Goal: Task Accomplishment & Management: Use online tool/utility

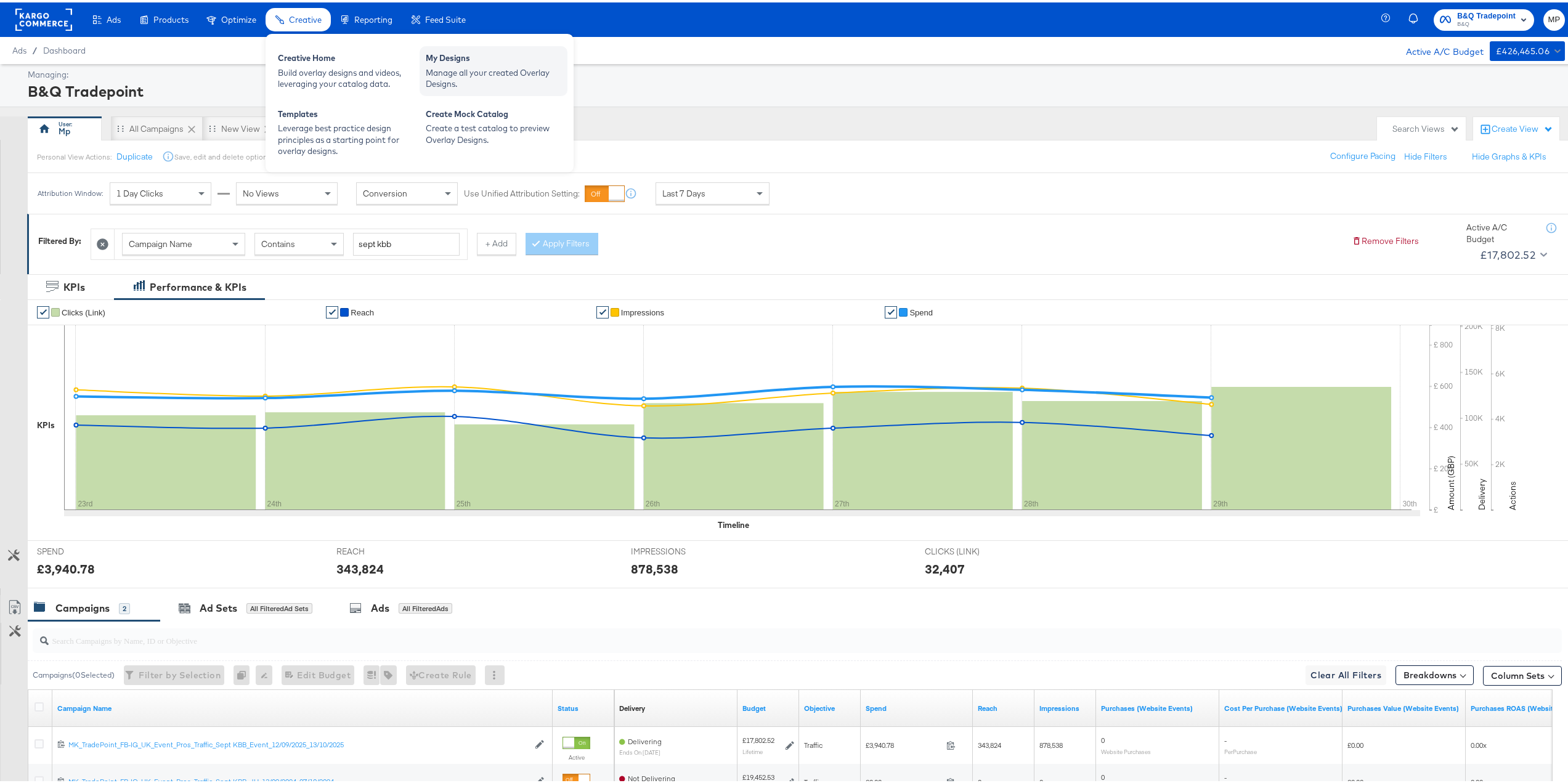
click at [441, 63] on div "My Designs" at bounding box center [493, 57] width 135 height 15
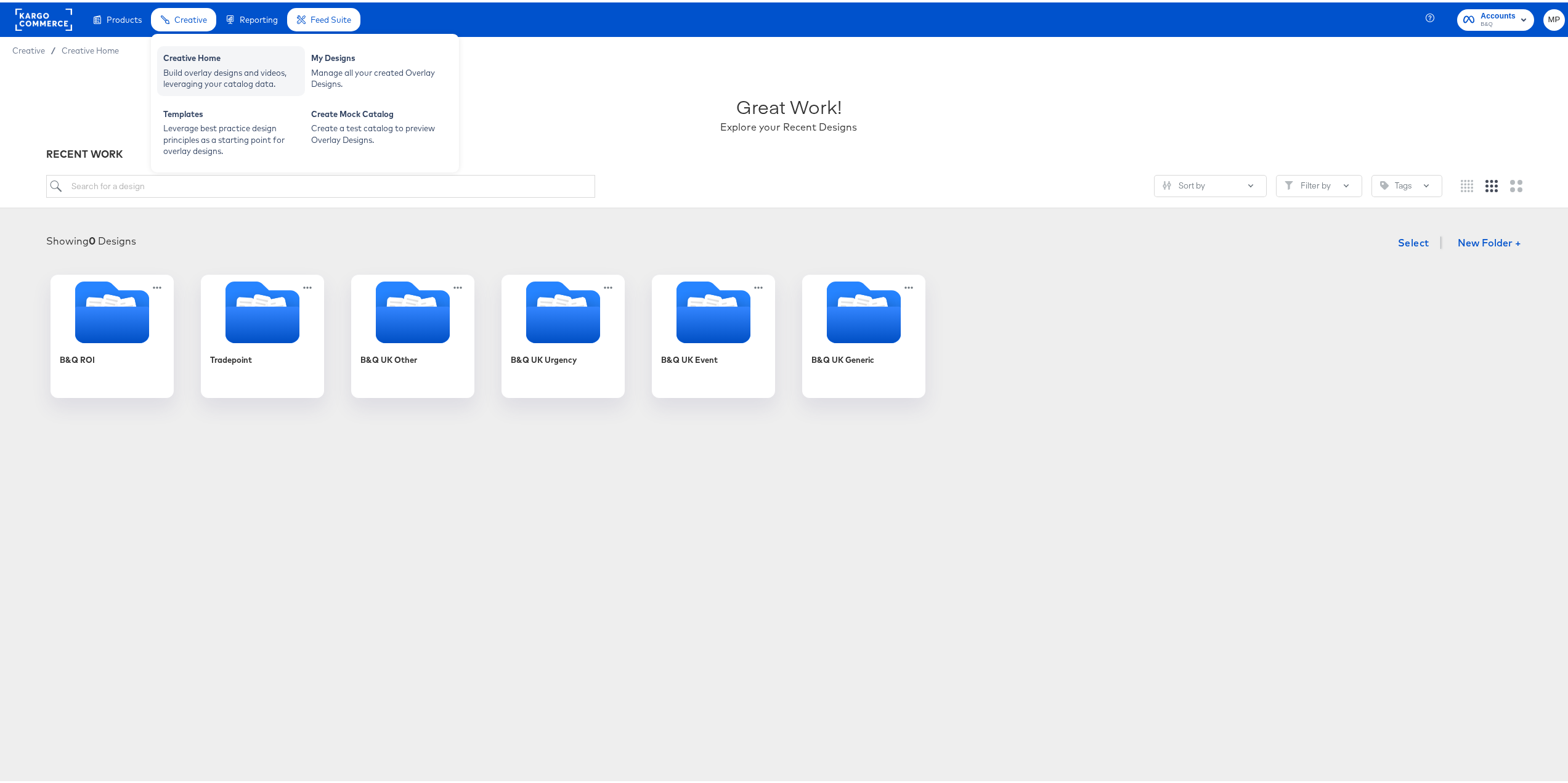
click at [196, 73] on div "Build overlay designs and videos, leveraging your catalog data." at bounding box center [230, 76] width 135 height 23
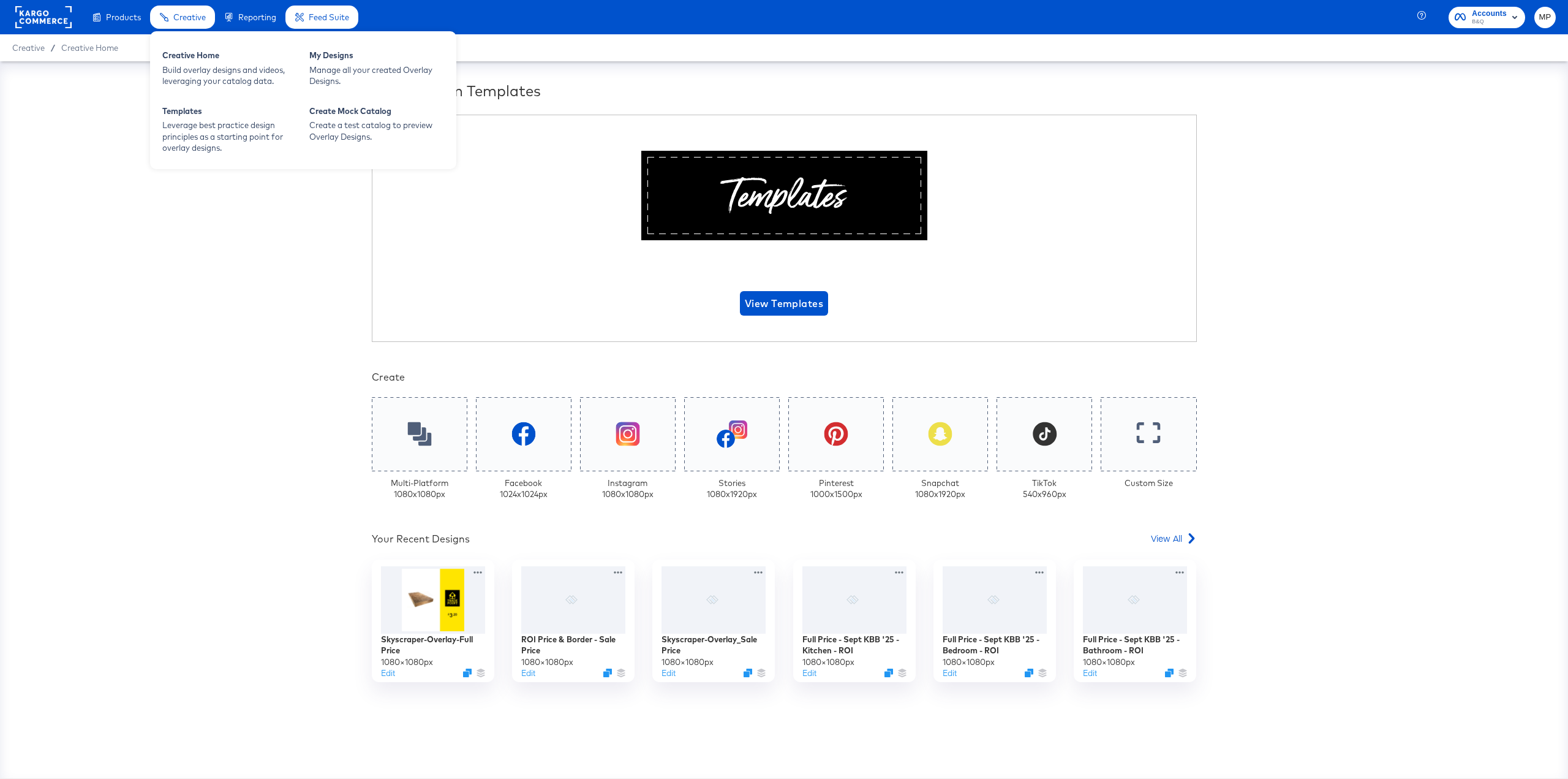
click at [382, 94] on div "Creative Home Build overlay designs and videos, leveraging your catalog data. M…" at bounding box center [303, 99] width 306 height 138
click at [379, 68] on div "Manage all your created Overlay Designs." at bounding box center [376, 76] width 134 height 23
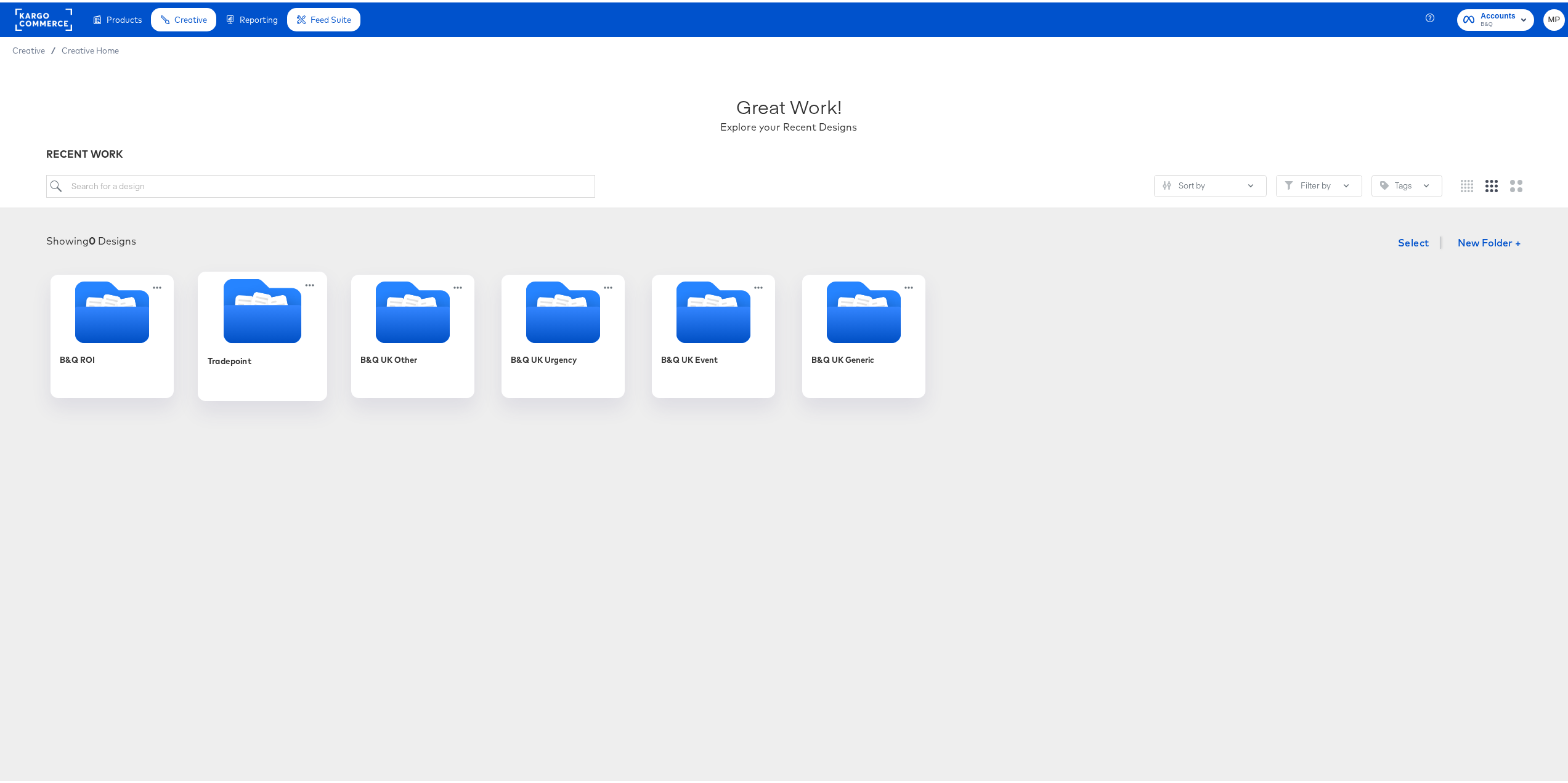
click at [226, 321] on icon "Folder" at bounding box center [262, 321] width 78 height 38
click at [226, 321] on div "B&Q ROI Tradepoint B&Q UK Other B&Q UK Urgency B&Q UK Event B&Q UK Generic" at bounding box center [788, 333] width 1552 height 123
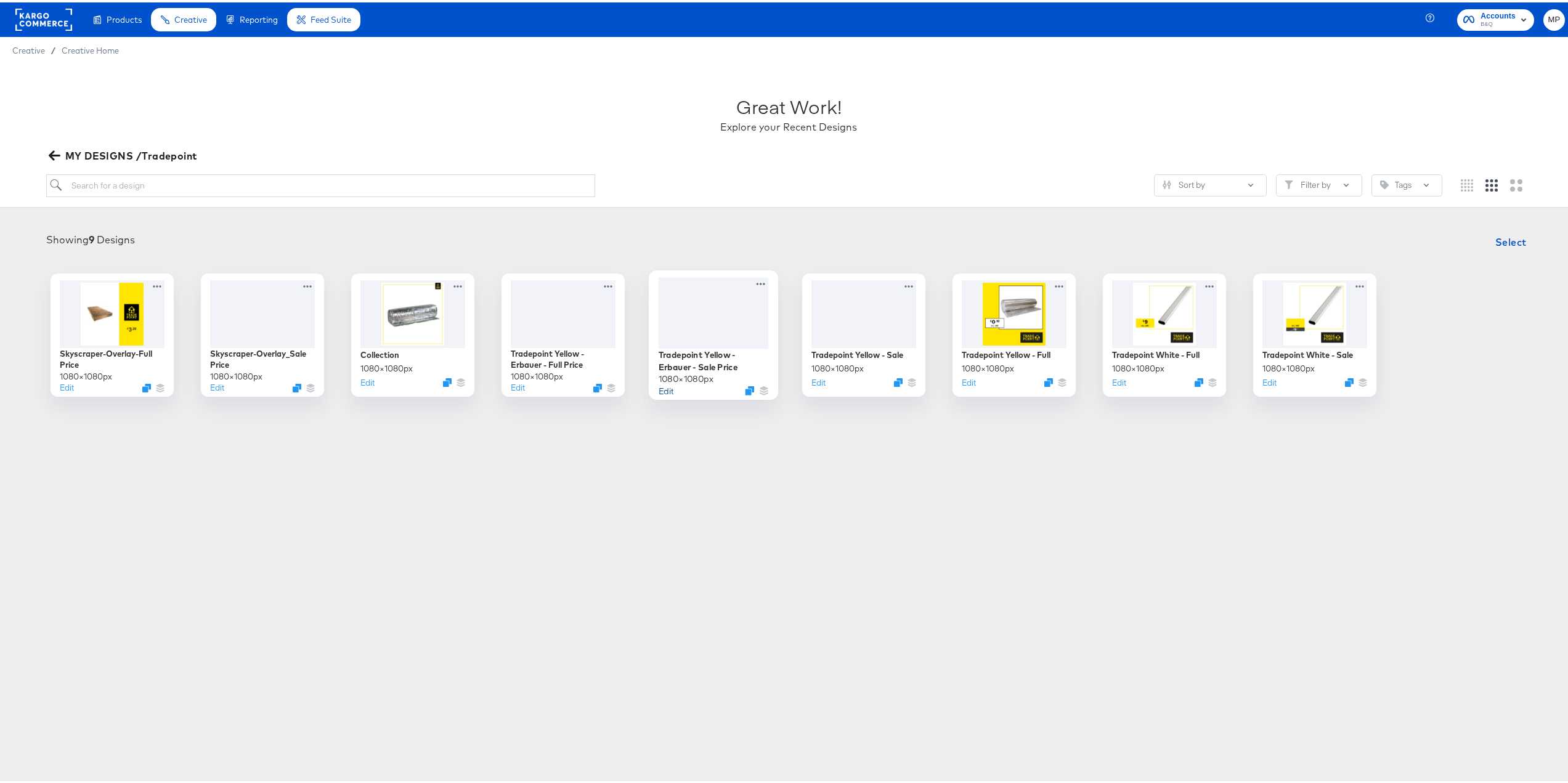
click at [661, 388] on button "Edit" at bounding box center [666, 387] width 15 height 11
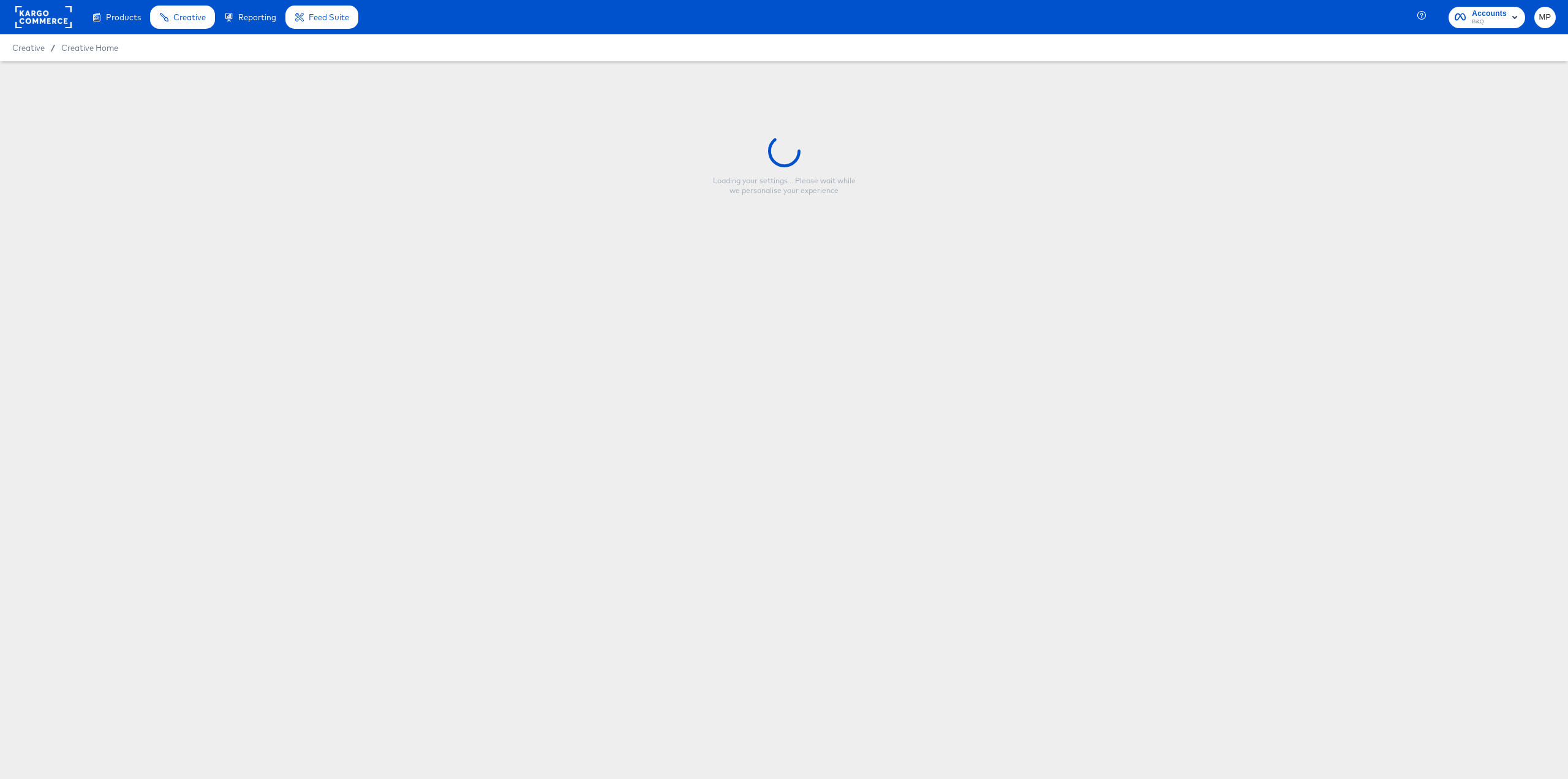
type input "Tradepoint Yellow - Erbauer - Sale Price"
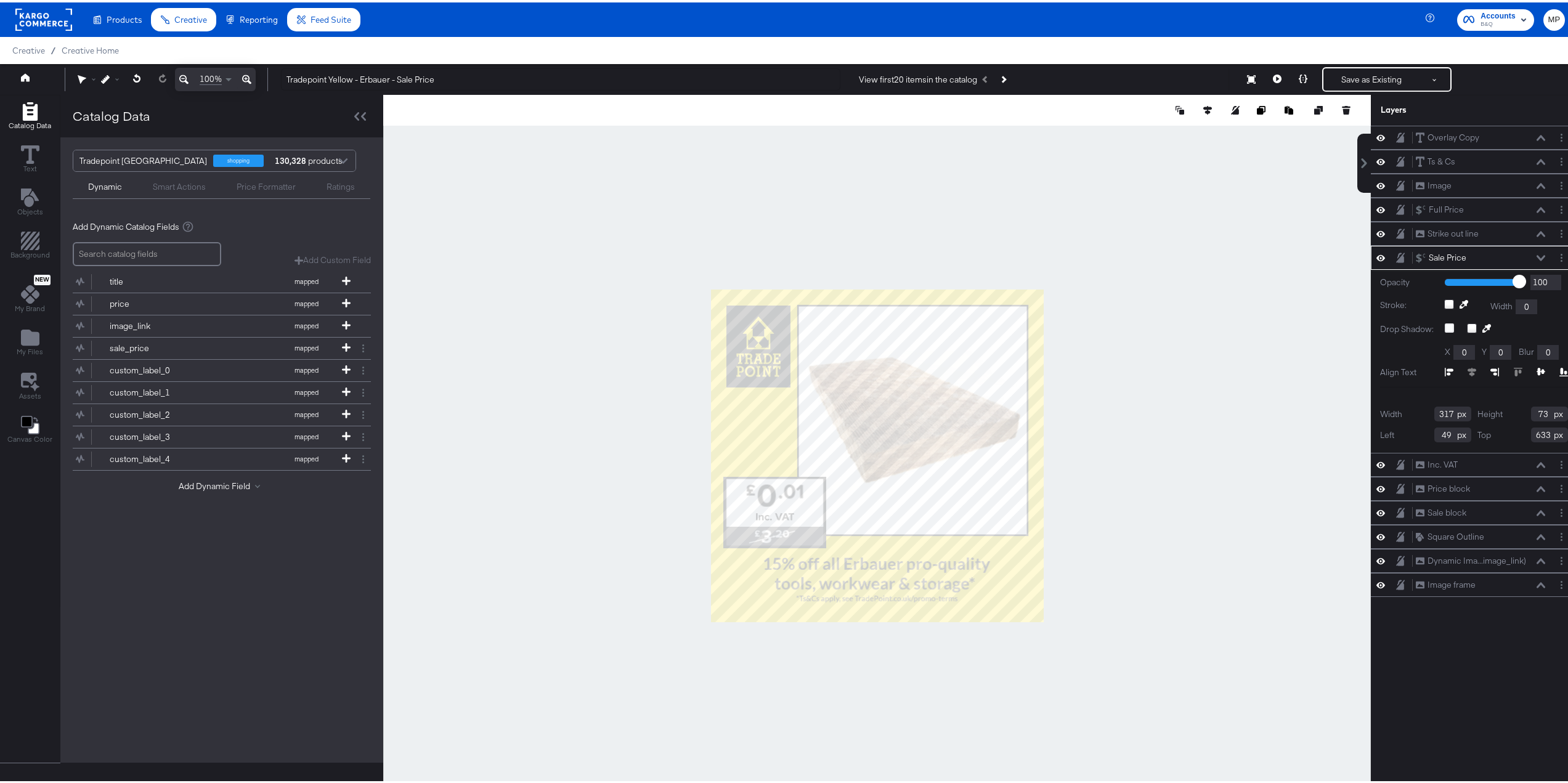
type input "50"
type input "631"
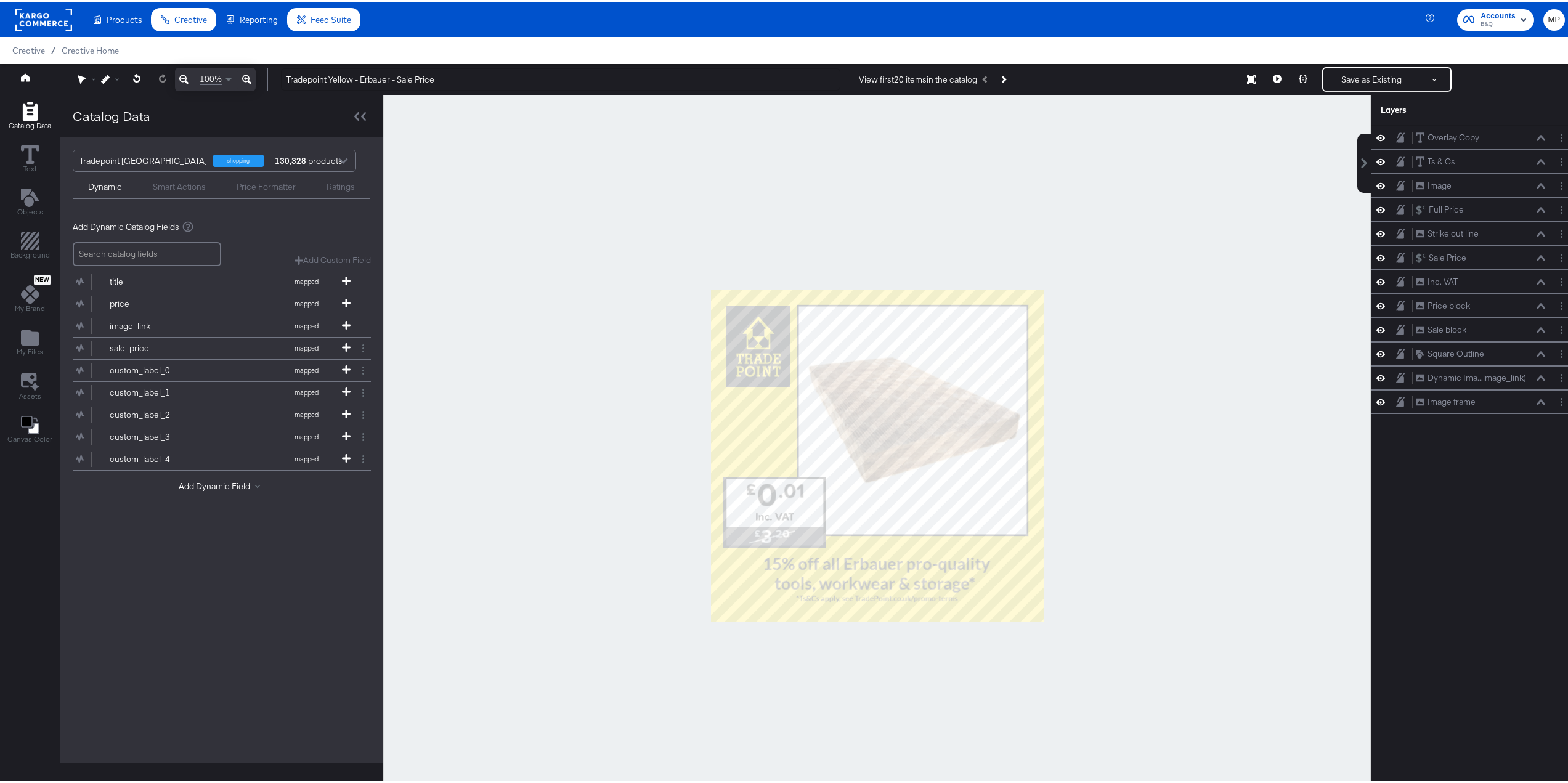
click at [672, 539] on div at bounding box center [877, 453] width 987 height 722
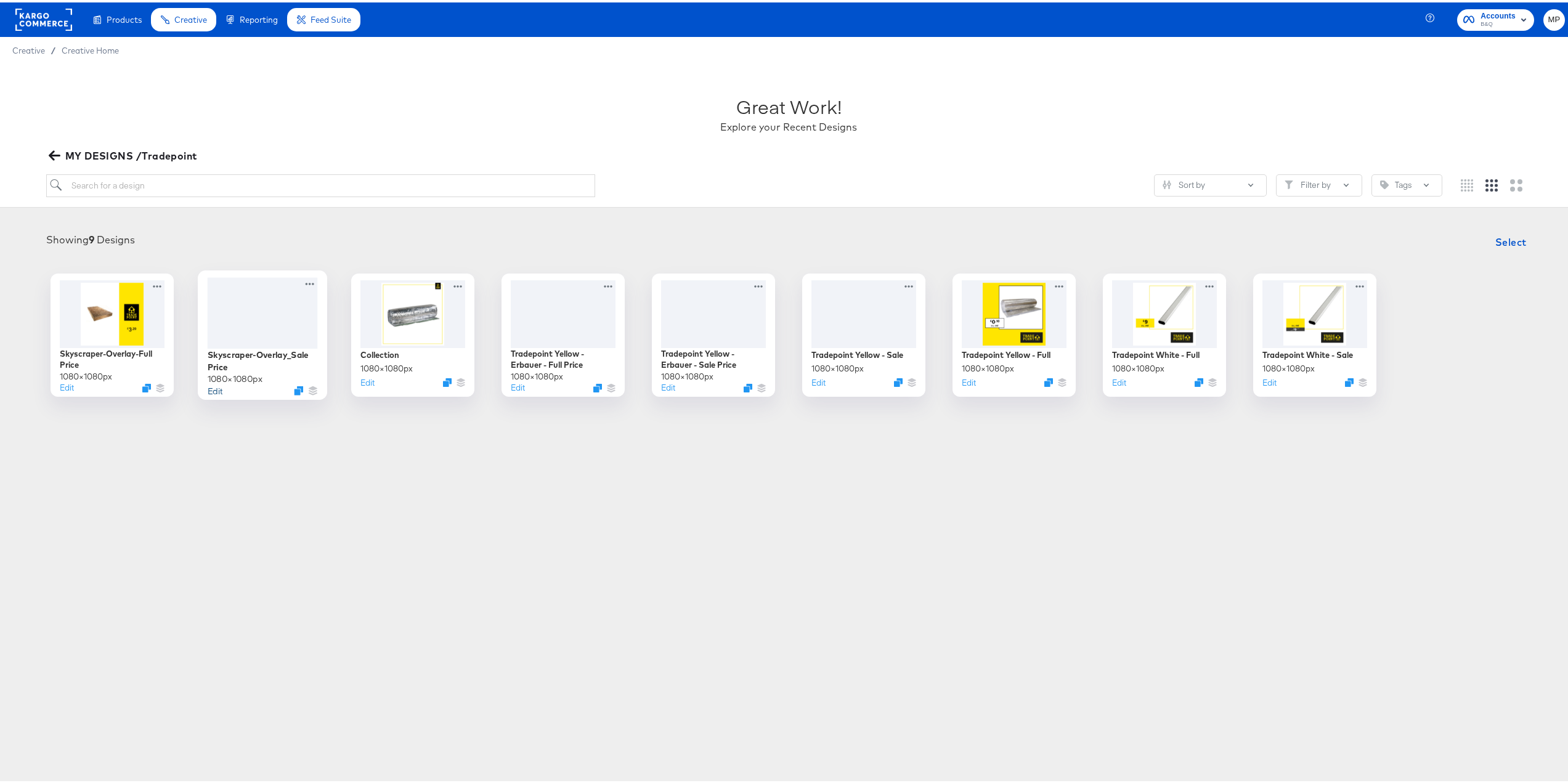
click at [216, 390] on button "Edit" at bounding box center [215, 387] width 15 height 11
click at [659, 391] on button "Edit" at bounding box center [666, 387] width 15 height 11
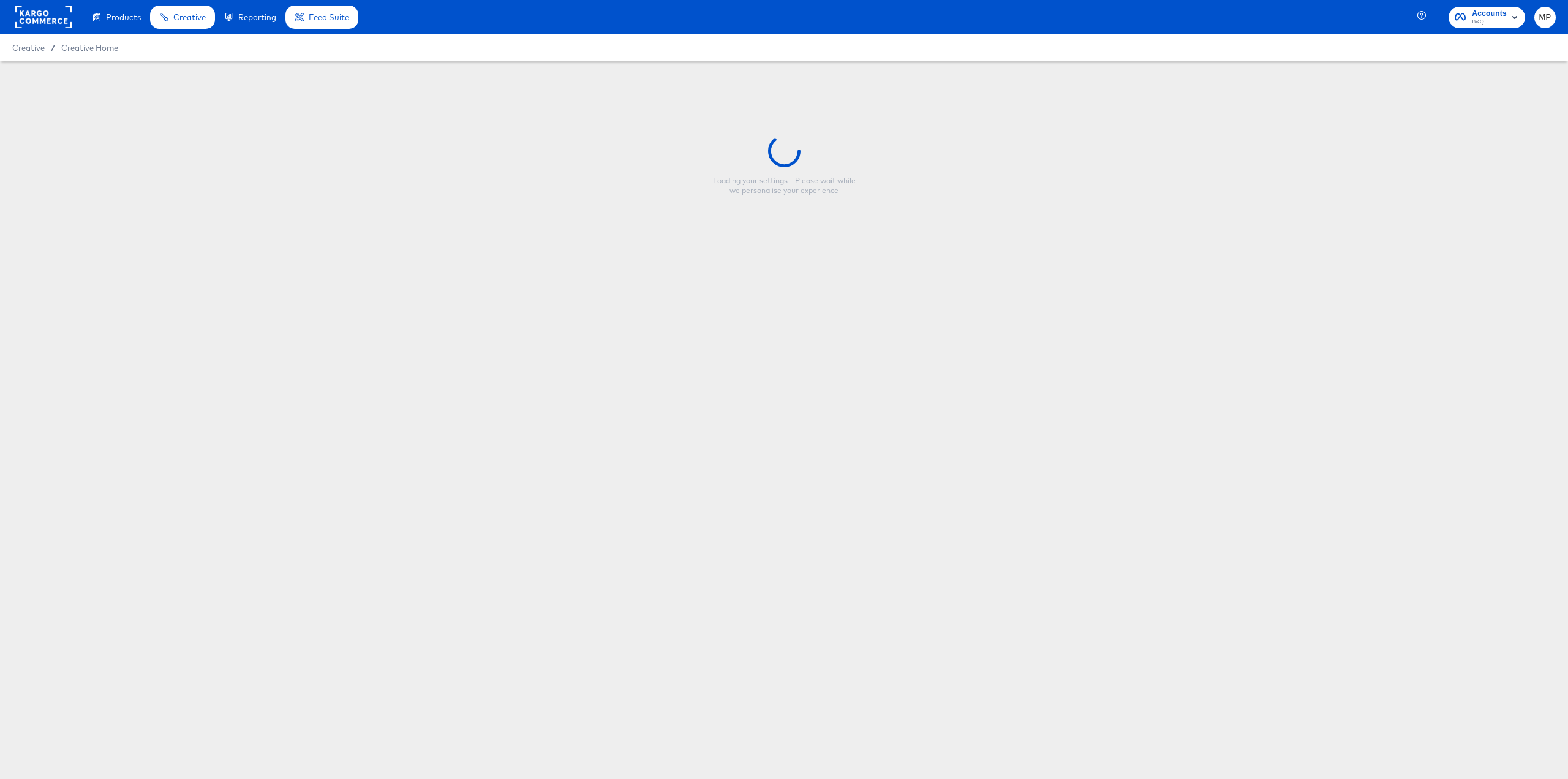
type input "Tradepoint Yellow - Erbauer - Sale Price"
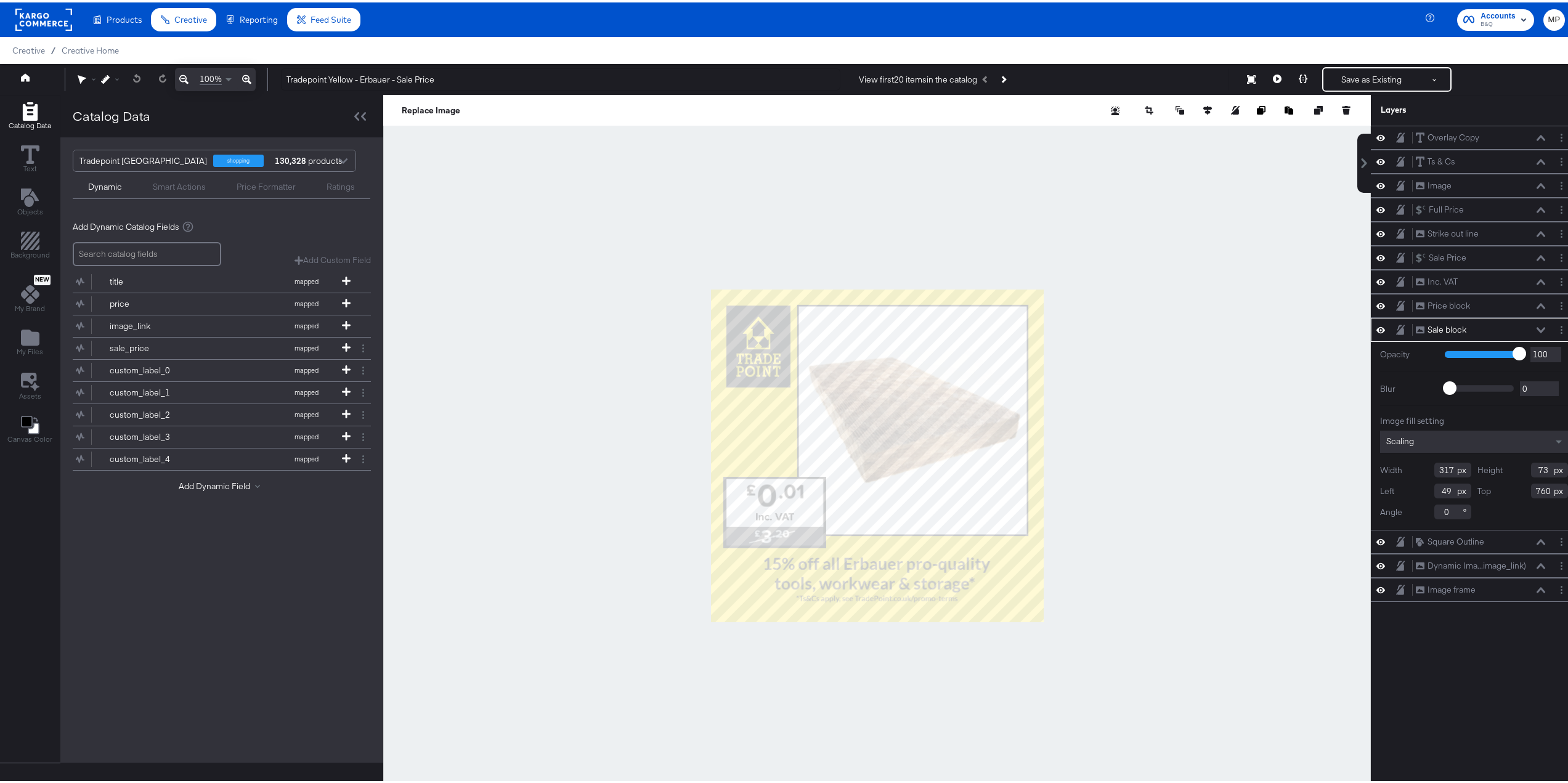
click at [657, 482] on div at bounding box center [877, 453] width 987 height 722
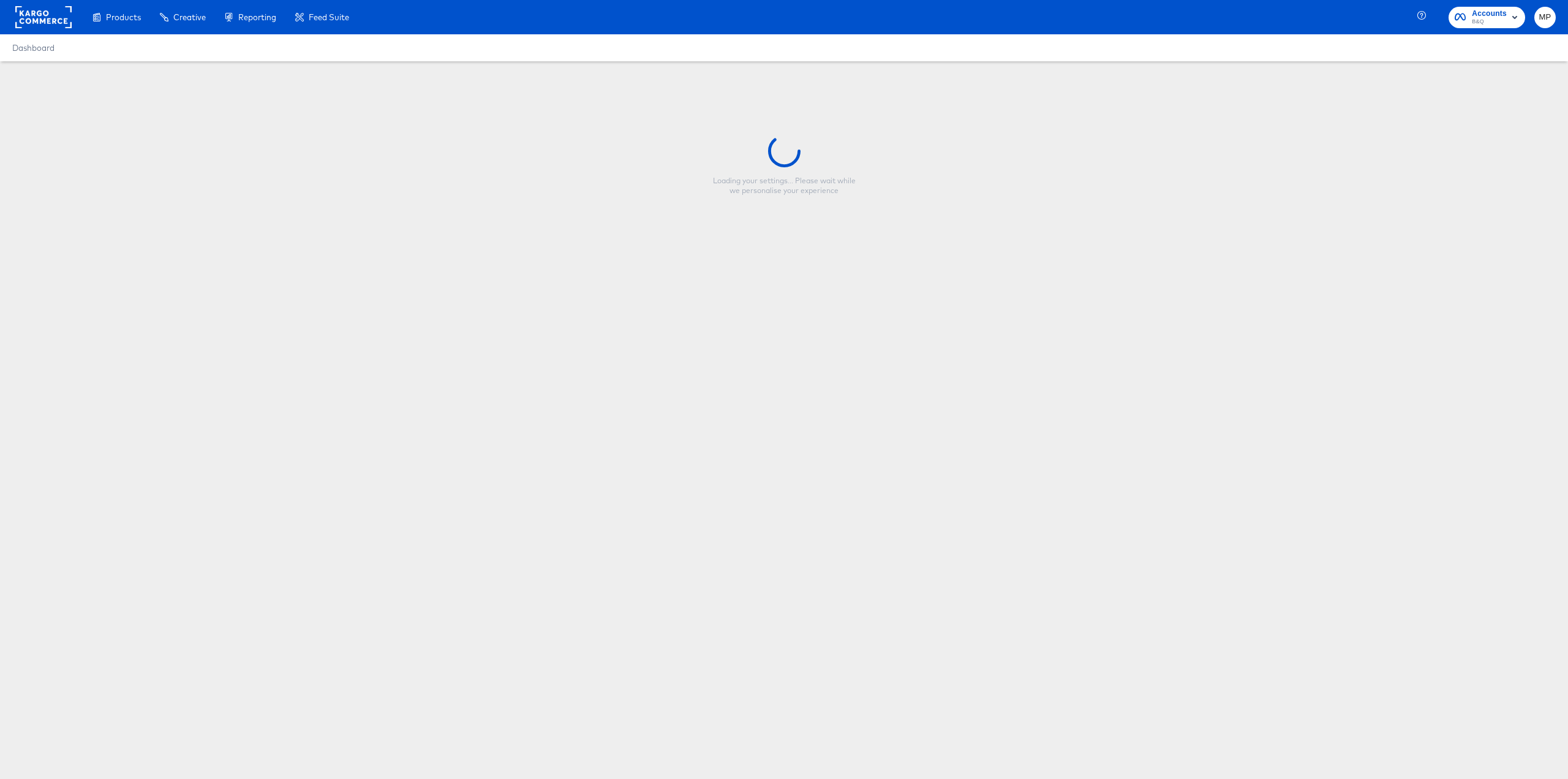
type input "Tradepoint Yellow - Erbauer - Sale Price"
